Goal: Communication & Community: Answer question/provide support

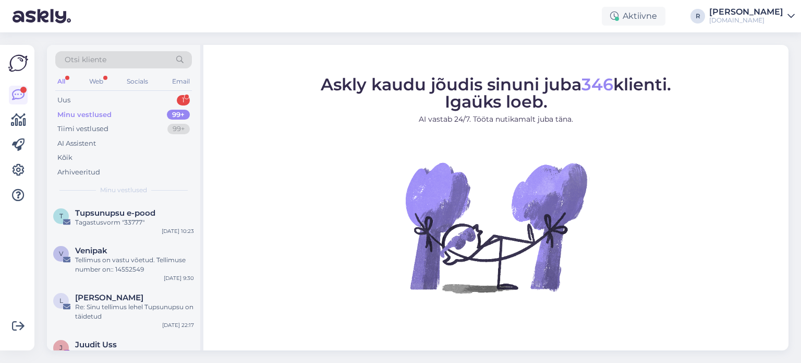
click at [61, 81] on div "All" at bounding box center [61, 82] width 12 height 14
click at [91, 75] on div "Web" at bounding box center [96, 82] width 18 height 14
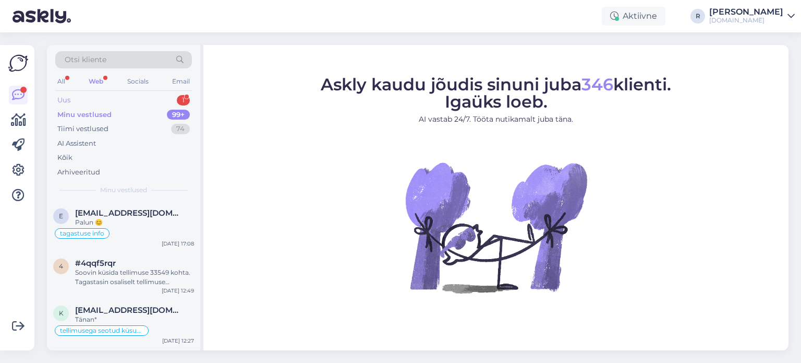
click at [82, 101] on div "Uus 1" at bounding box center [123, 100] width 137 height 15
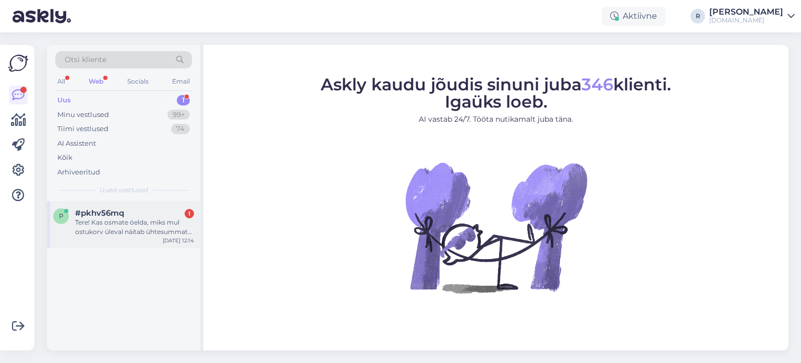
click at [120, 229] on div "Tere! Kas osmate öelda, miks mul ostukorv üleval näitab ühtesummat ja siis all …" at bounding box center [134, 227] width 119 height 19
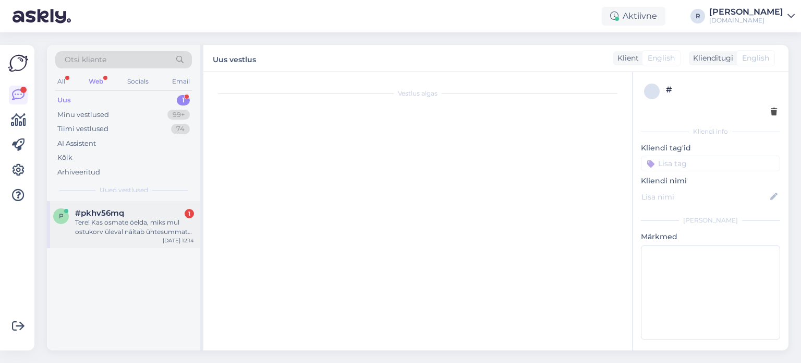
scroll to position [22, 0]
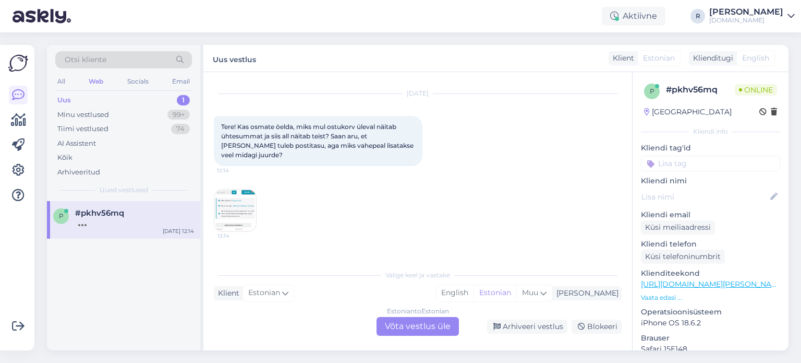
click at [404, 327] on div "Estonian to Estonian Võta vestlus üle" at bounding box center [418, 326] width 82 height 19
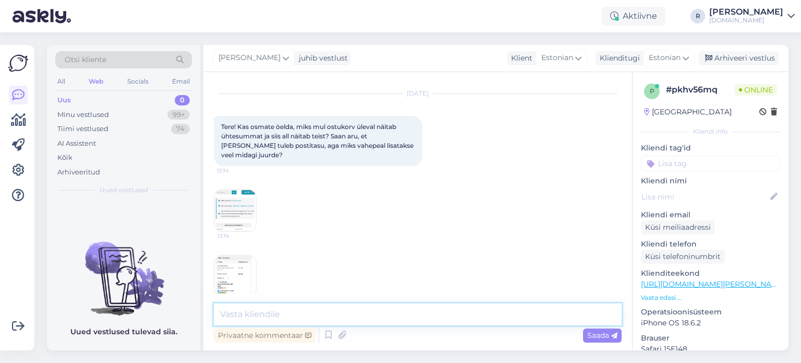
click at [291, 316] on textarea at bounding box center [418, 314] width 408 height 22
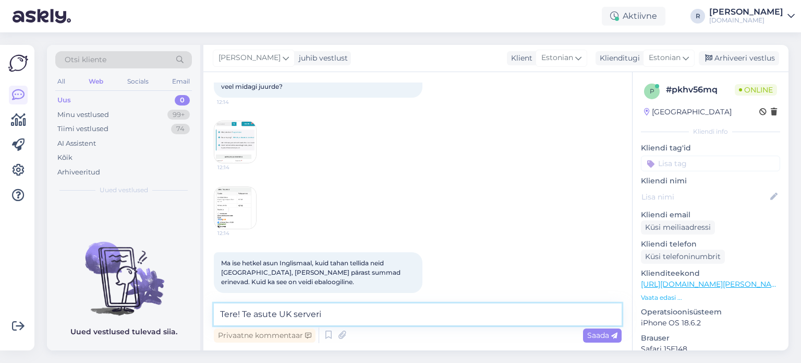
type textarea "Tere! Te asute UK serveris"
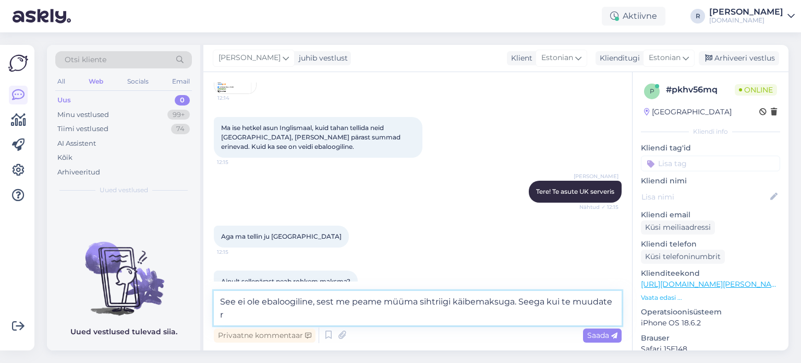
scroll to position [236, 0]
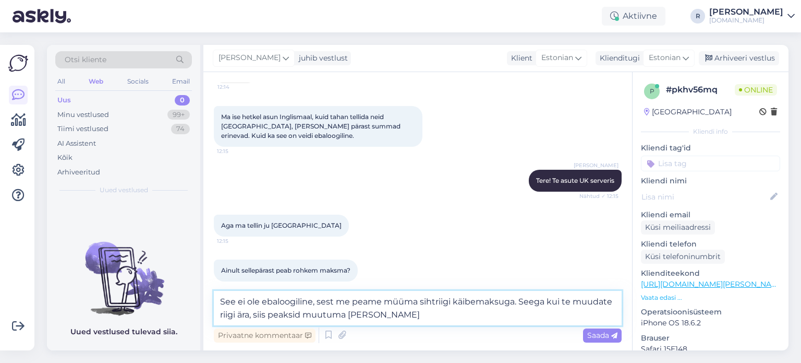
type textarea "See ei ole ebaloogiline, sest me peame müüma sihtriigi käibemaksuga. Seega kui …"
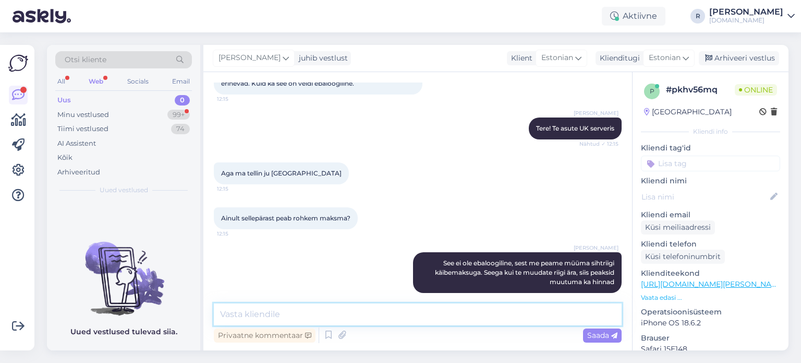
scroll to position [334, 0]
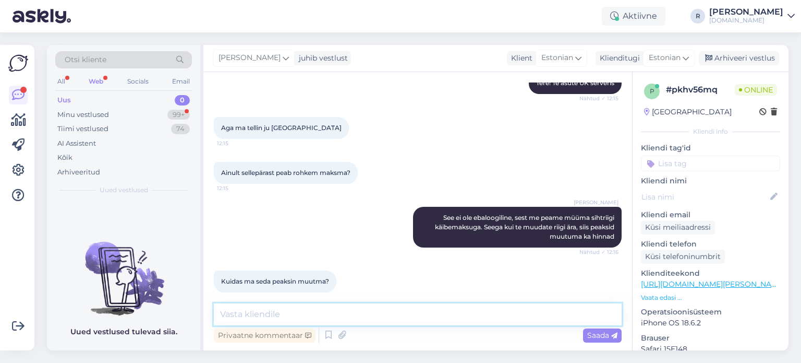
click at [262, 311] on textarea at bounding box center [418, 314] width 408 height 22
type textarea "Kui lähete edasi maksma, siis saate valida riigi"
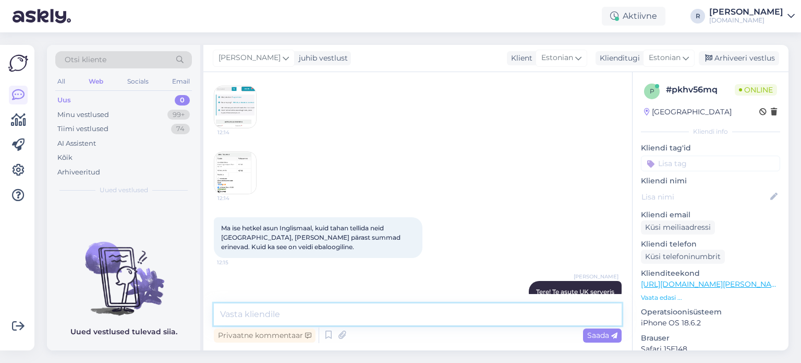
scroll to position [117, 0]
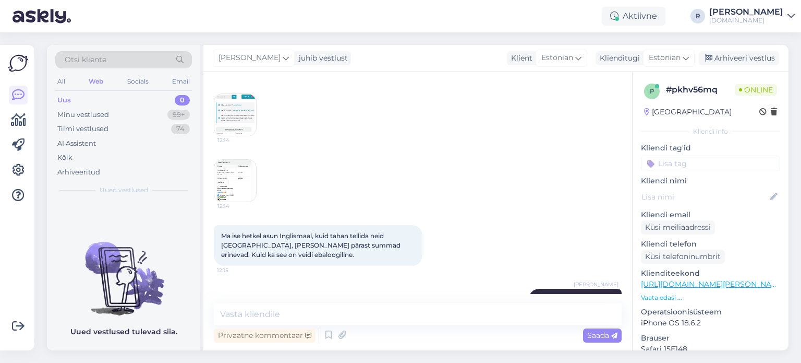
click at [248, 110] on img at bounding box center [235, 115] width 42 height 42
click at [242, 114] on img at bounding box center [235, 115] width 42 height 42
click at [235, 179] on img at bounding box center [235, 181] width 42 height 42
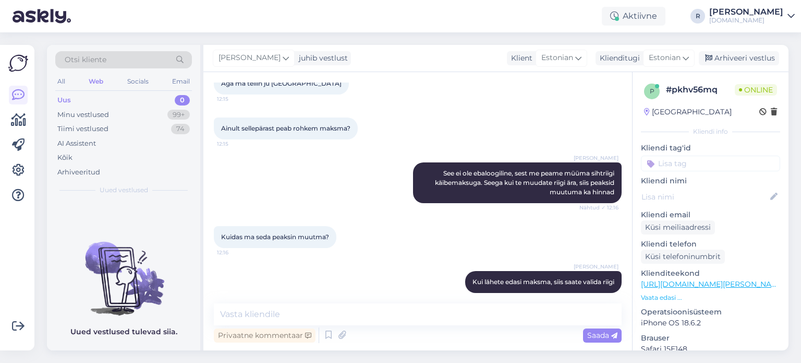
scroll to position [424, 0]
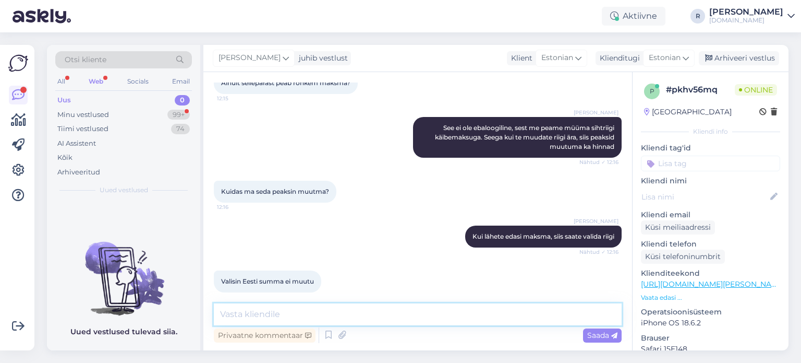
click at [340, 311] on textarea at bounding box center [418, 314] width 408 height 22
type textarea "Siis on summad õiged"
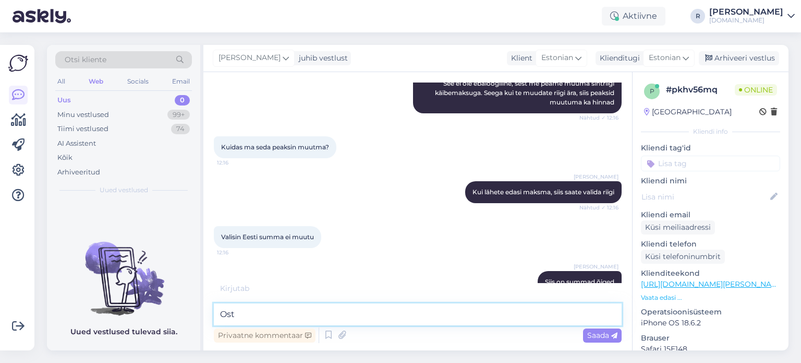
type textarea "Ostu"
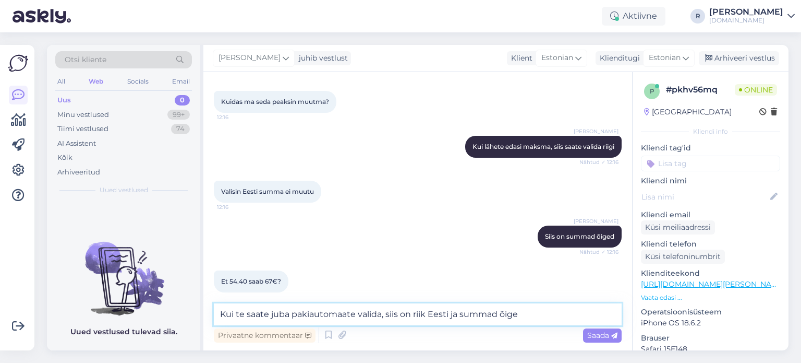
type textarea "Kui te saate juba pakiautomaate valida, siis on riik Eesti ja summad õiged"
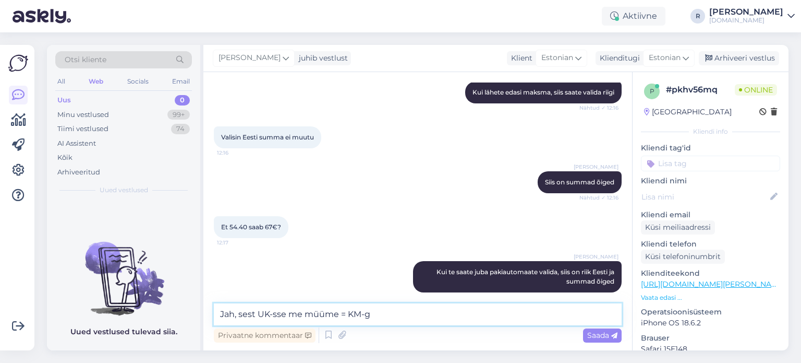
type textarea "Jah, sest [GEOGRAPHIC_DATA]-sse me müüme = KM-ga"
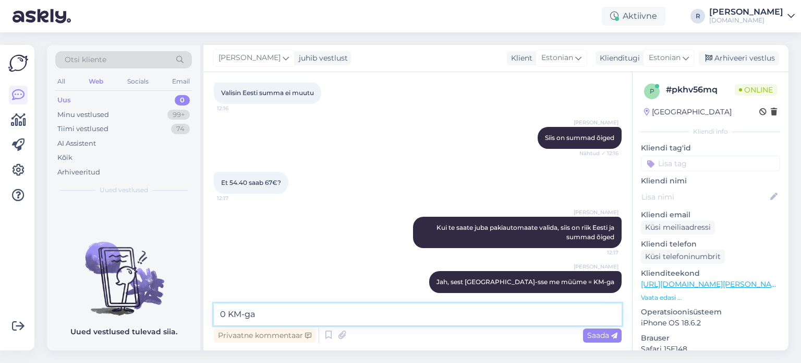
type textarea "0 KM-ga*"
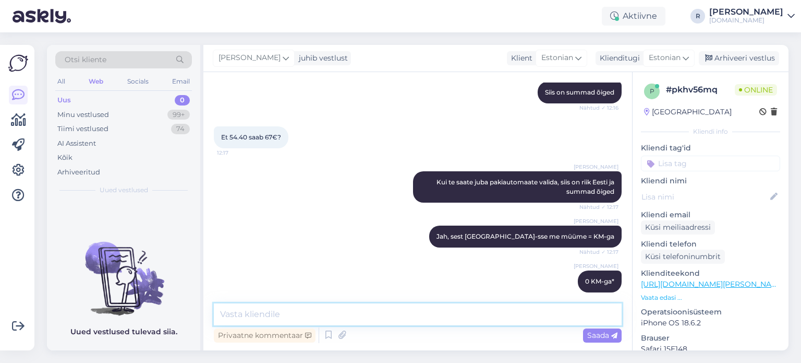
scroll to position [702, 0]
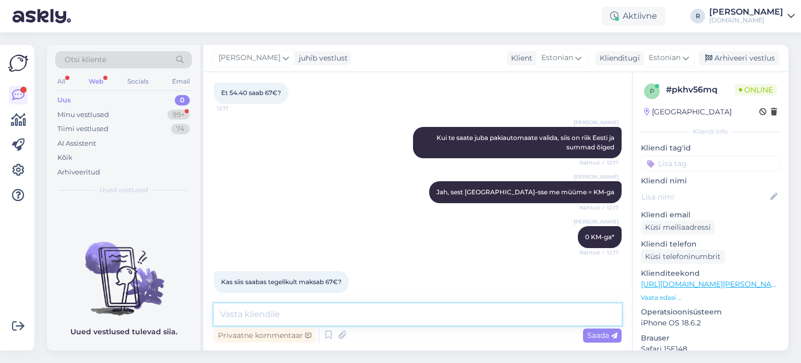
click at [340, 311] on textarea at bounding box center [418, 314] width 408 height 22
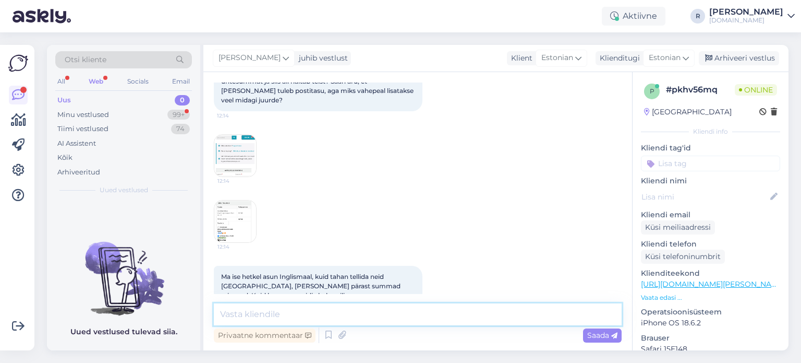
scroll to position [76, 0]
click at [229, 136] on img at bounding box center [235, 157] width 42 height 42
click at [244, 205] on img at bounding box center [235, 222] width 42 height 42
click at [336, 319] on textarea at bounding box center [418, 314] width 408 height 22
type textarea "Jah, kui te tahate [GEOGRAPHIC_DATA] tellida"
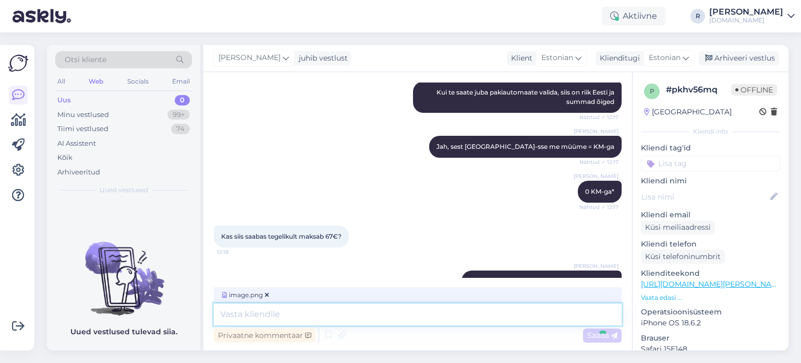
scroll to position [812, 0]
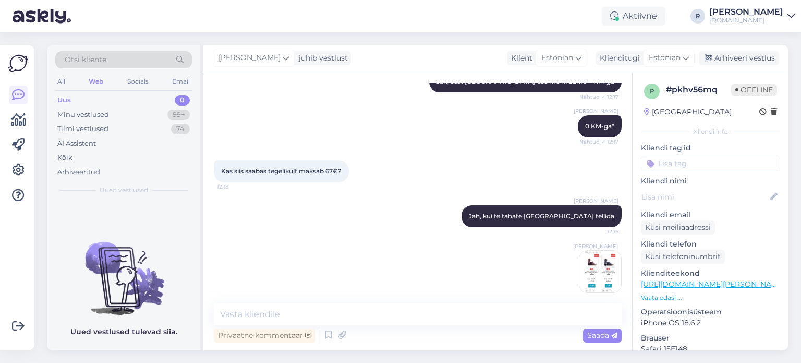
click at [581, 259] on img at bounding box center [601, 271] width 42 height 42
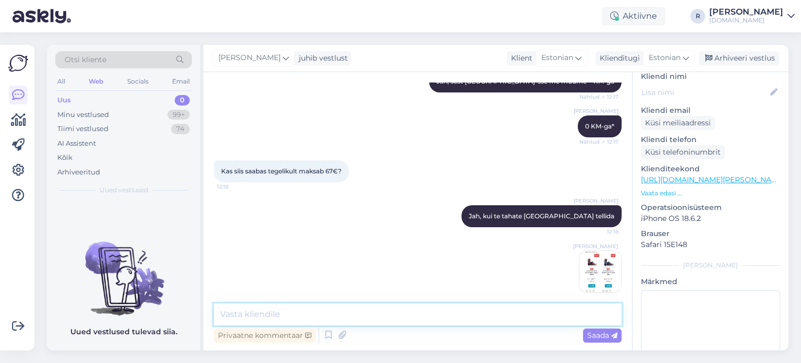
click at [340, 314] on textarea at bounding box center [418, 314] width 408 height 22
type textarea "Võite tellida ka UK-sse [PERSON_NAME] maksta tollile"
